Goal: Task Accomplishment & Management: Complete application form

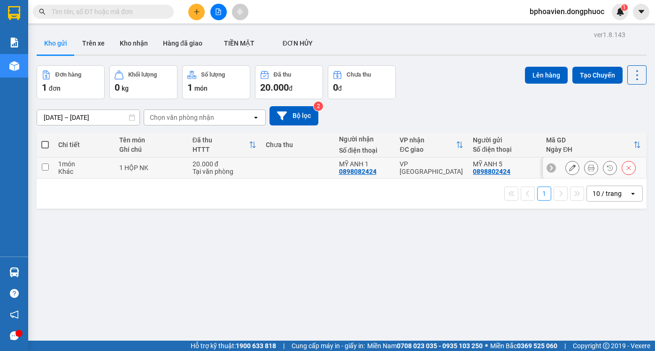
drag, startPoint x: 48, startPoint y: 168, endPoint x: 277, endPoint y: 173, distance: 228.8
click at [50, 168] on td at bounding box center [45, 167] width 17 height 21
checkbox input "true"
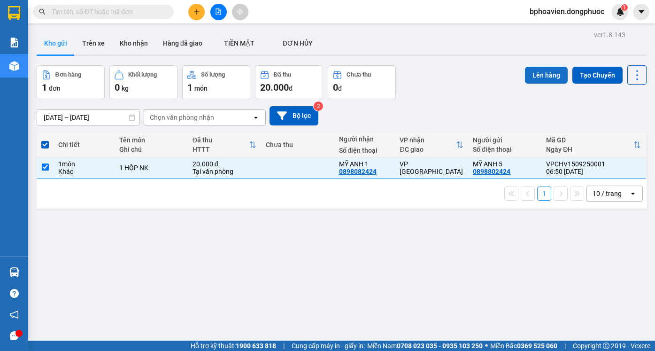
click at [542, 73] on button "Lên hàng" at bounding box center [546, 75] width 43 height 17
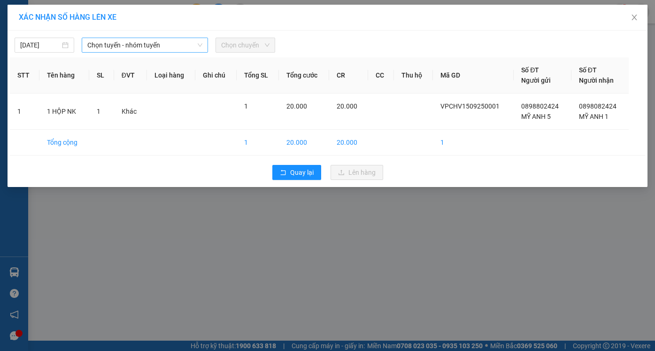
click at [170, 48] on span "Chọn tuyến - nhóm tuyến" at bounding box center [144, 45] width 115 height 14
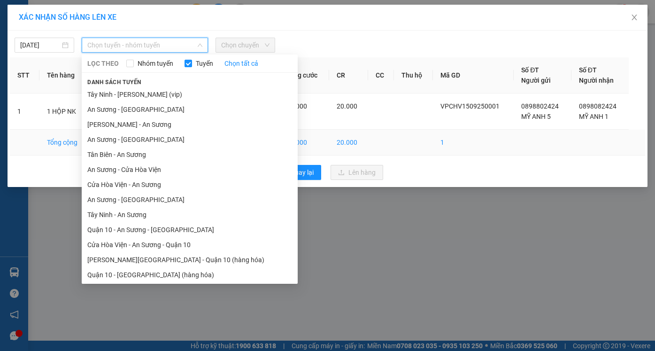
drag, startPoint x: 150, startPoint y: 187, endPoint x: 165, endPoint y: 151, distance: 38.7
click at [153, 184] on li "Cửa Hòa Viện - An Sương" at bounding box center [190, 184] width 216 height 15
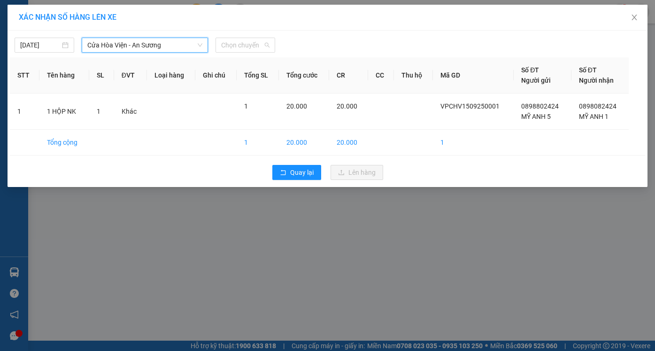
drag, startPoint x: 238, startPoint y: 44, endPoint x: 269, endPoint y: 111, distance: 74.0
click at [241, 50] on span "Chọn chuyến" at bounding box center [245, 45] width 48 height 14
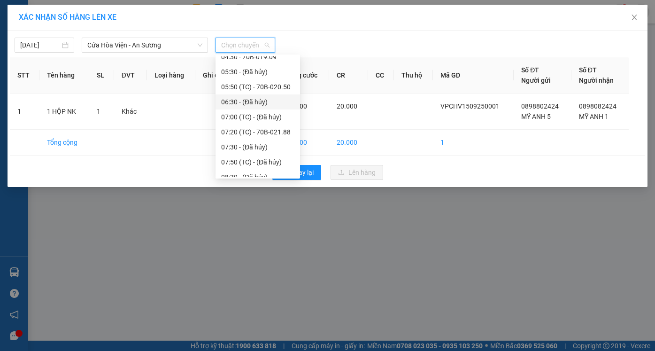
scroll to position [47, 0]
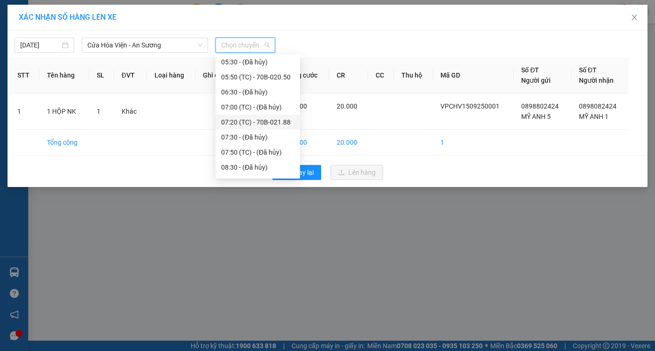
click at [270, 124] on div "07:20 (TC) - 70B-021.88" at bounding box center [257, 122] width 73 height 10
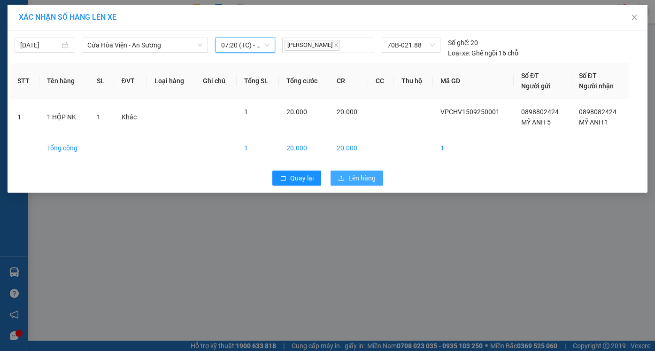
click at [356, 179] on span "Lên hàng" at bounding box center [361, 178] width 27 height 10
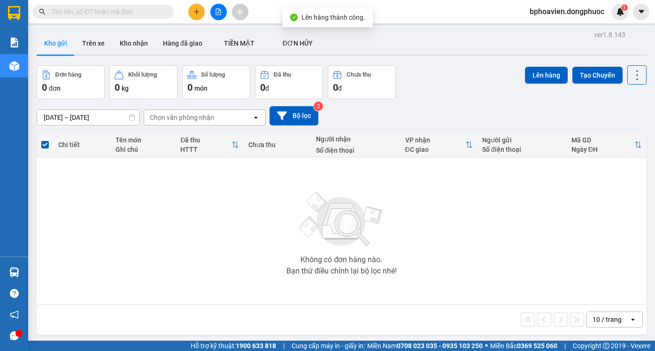
click at [195, 14] on icon "plus" at bounding box center [197, 11] width 7 height 7
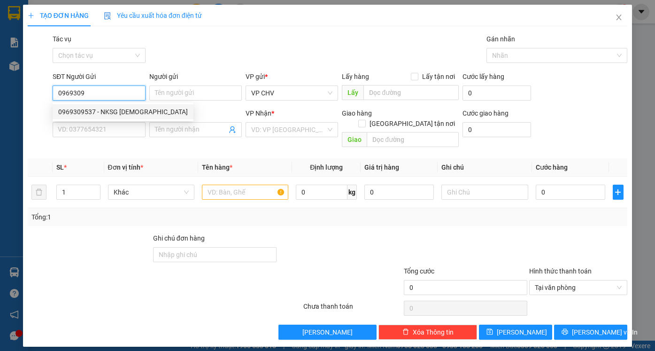
click at [108, 113] on div "0969309537 - NKSG [DEMOGRAPHIC_DATA]" at bounding box center [123, 112] width 130 height 10
type input "0969309537"
type input "NKSG HÒA VIỆN"
type input "0945737776"
type input "labo HD"
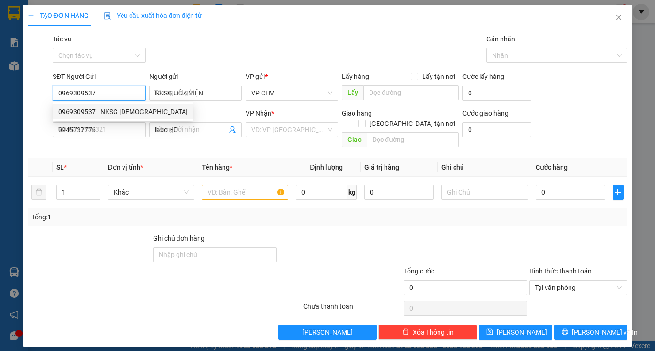
type input "20.000"
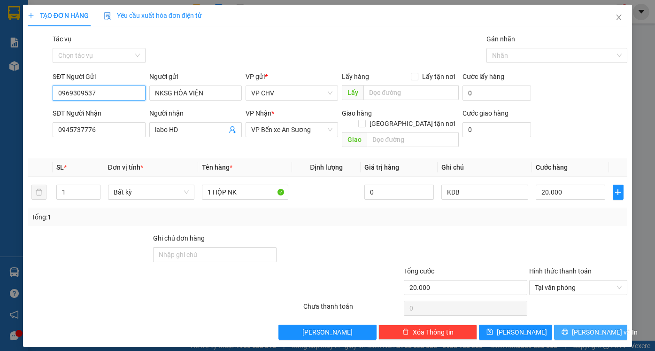
type input "0969309537"
click at [582, 325] on button "[PERSON_NAME] và In" at bounding box center [590, 332] width 73 height 15
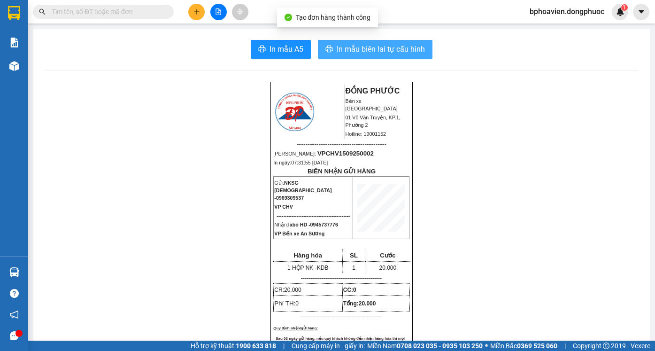
click at [378, 54] on span "In mẫu biên lai tự cấu hình" at bounding box center [381, 49] width 88 height 12
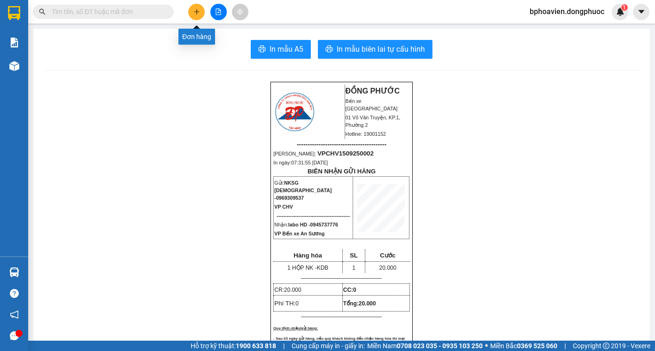
click at [195, 12] on icon "plus" at bounding box center [197, 11] width 7 height 7
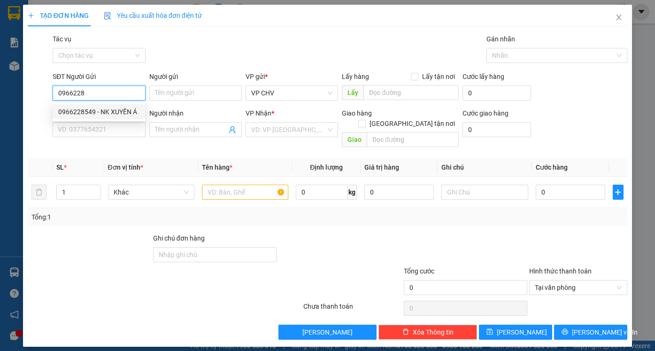
click at [117, 113] on div "0966228549 - NK XUYÊN Á" at bounding box center [98, 112] width 81 height 10
type input "0966228549"
type input "NK XUYÊN Á"
type input "0945737776"
type input "labo HD"
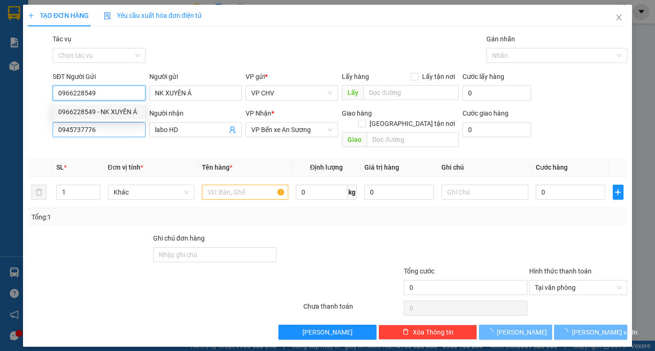
type input "20.000"
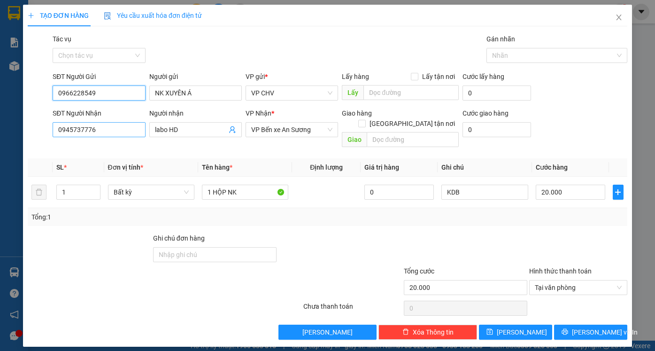
type input "0966228549"
click at [111, 132] on input "0945737776" at bounding box center [99, 129] width 93 height 15
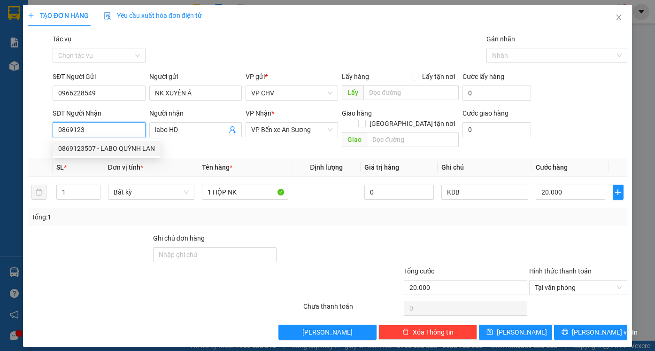
click at [110, 147] on div "0869123507 - LABO QUỲNH LAN" at bounding box center [106, 148] width 97 height 10
type input "0869123507"
type input "LABO [PERSON_NAME]"
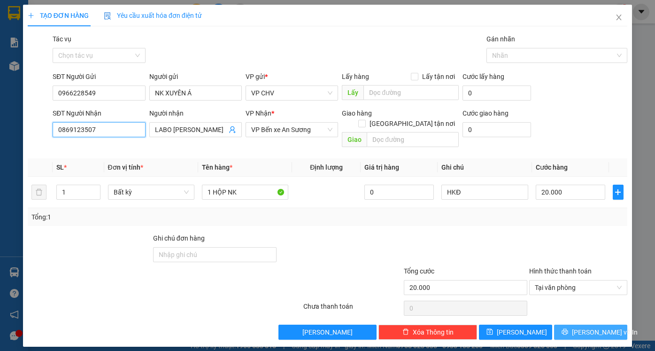
type input "0869123507"
click at [595, 327] on span "[PERSON_NAME] và In" at bounding box center [605, 332] width 66 height 10
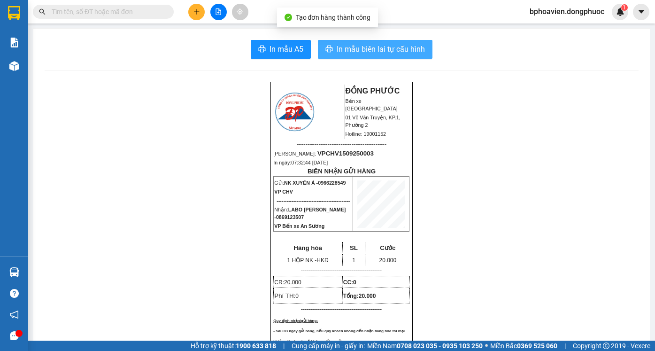
click at [368, 55] on span "In mẫu biên lai tự cấu hình" at bounding box center [381, 49] width 88 height 12
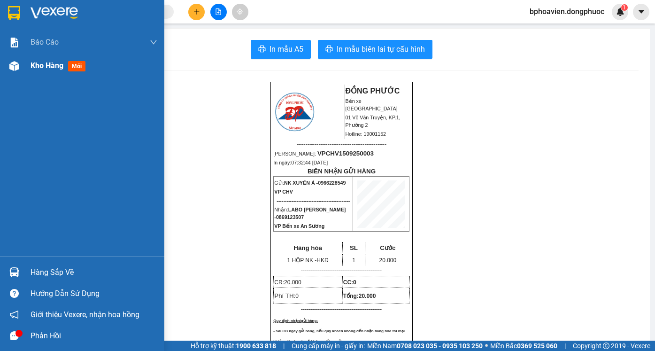
click at [50, 68] on span "Kho hàng" at bounding box center [47, 65] width 33 height 9
